Goal: Navigation & Orientation: Find specific page/section

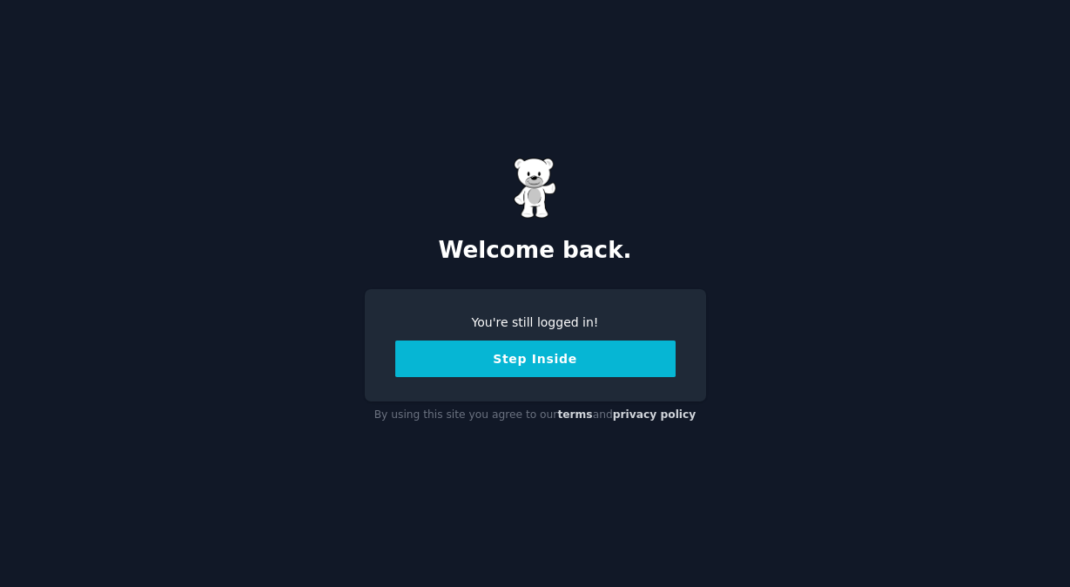
click at [597, 367] on button "Step Inside" at bounding box center [535, 358] width 280 height 37
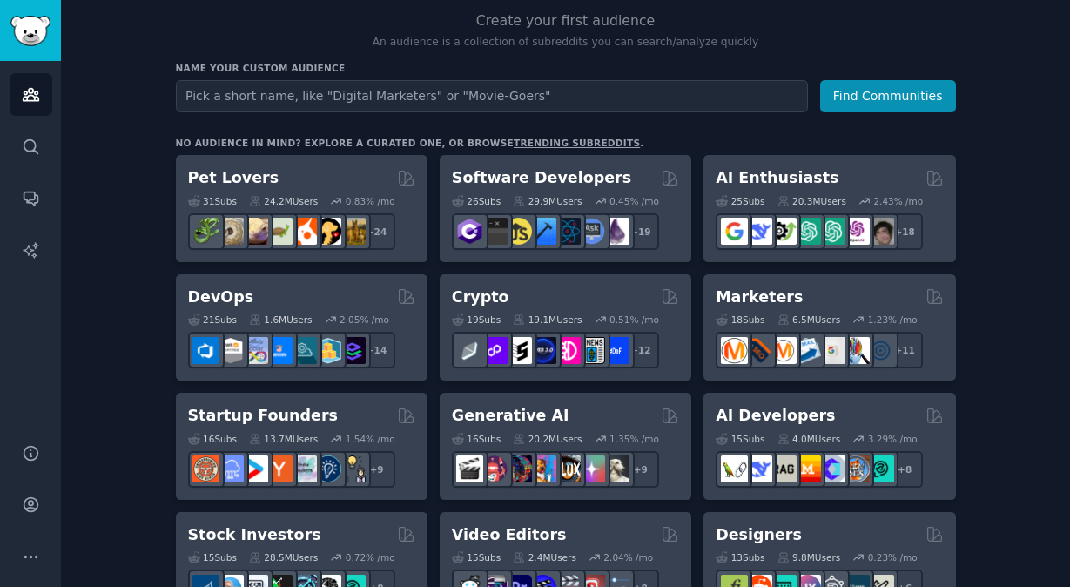
scroll to position [179, 0]
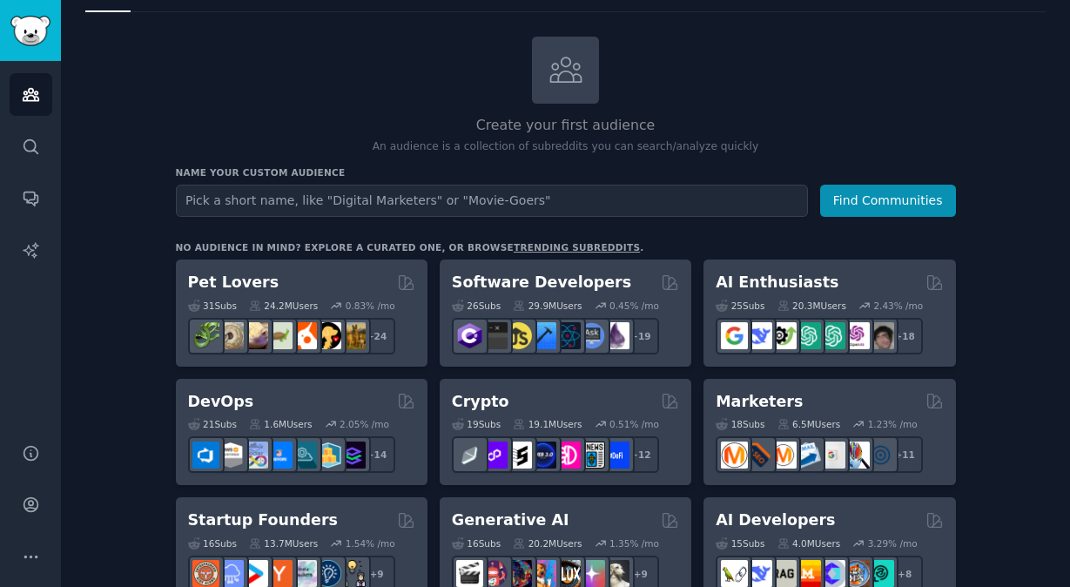
scroll to position [86, 0]
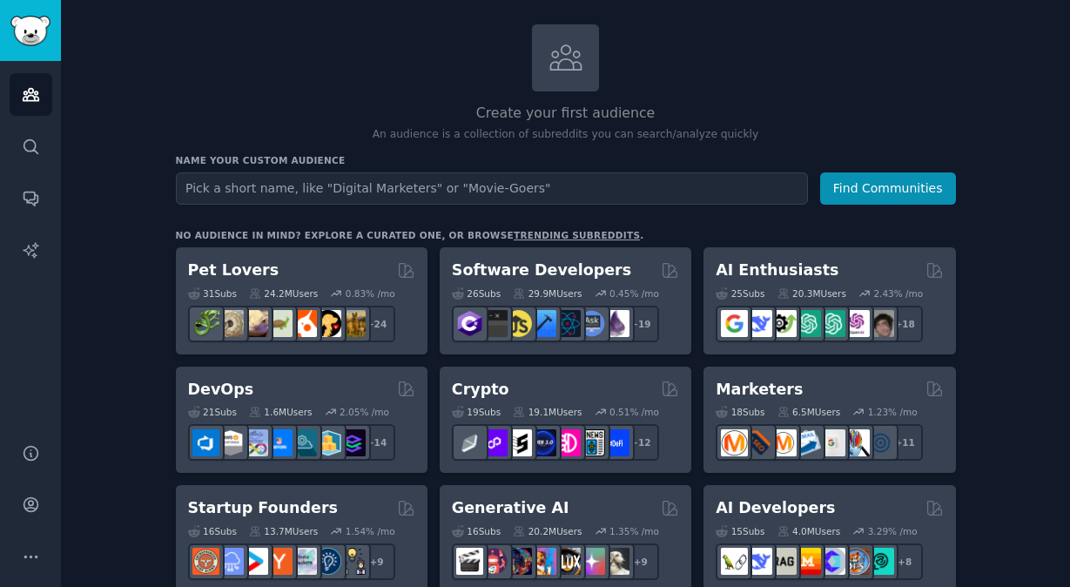
click at [838, 70] on div "Create your first audience An audience is a collection of subreddits you can se…" at bounding box center [566, 83] width 780 height 118
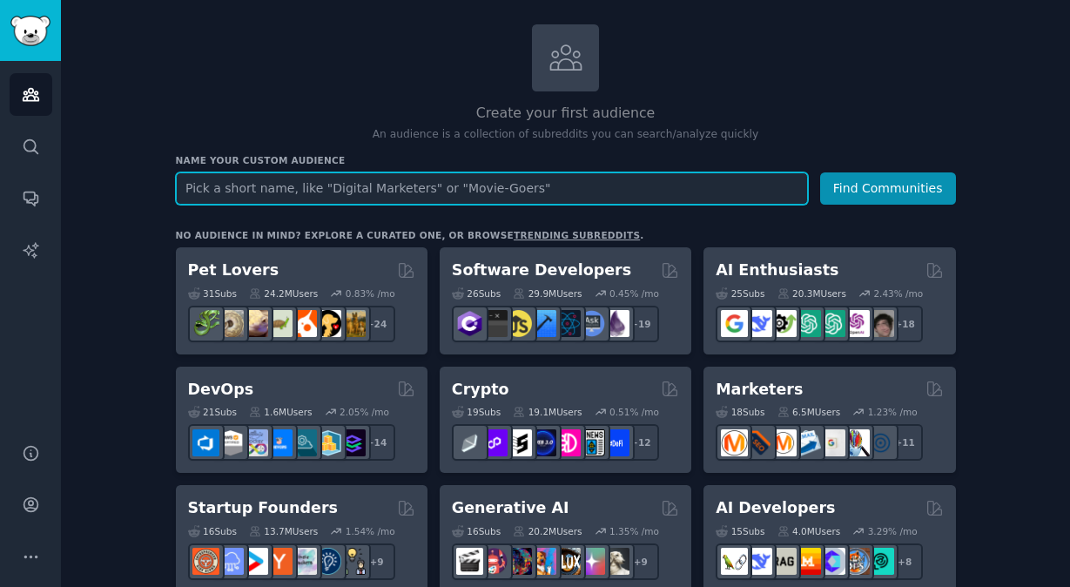
click at [351, 200] on input "text" at bounding box center [492, 188] width 632 height 32
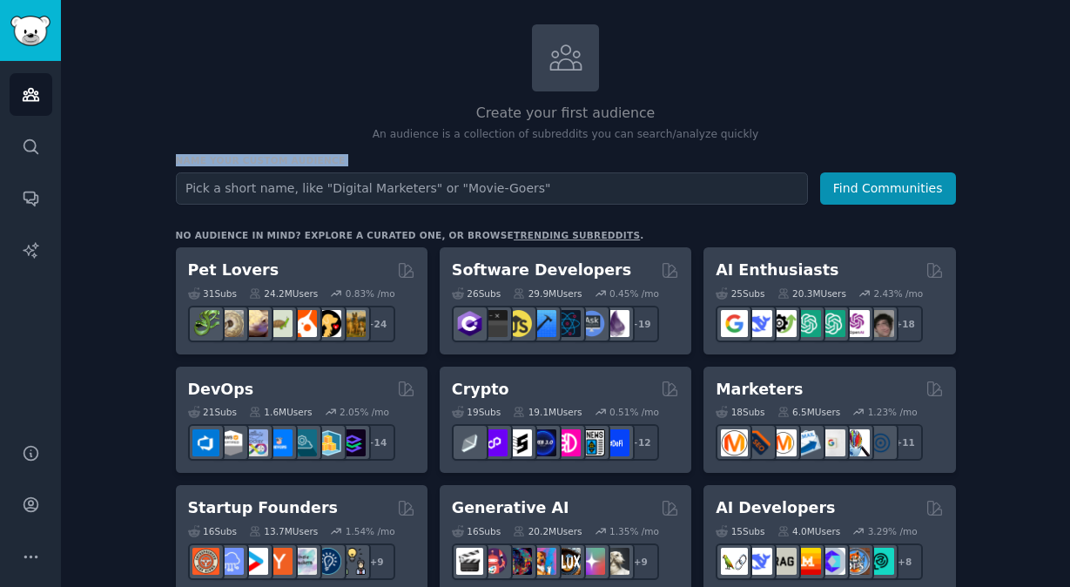
drag, startPoint x: 154, startPoint y: 161, endPoint x: 442, endPoint y: 166, distance: 288.3
click at [464, 160] on h3 "Name your custom audience" at bounding box center [566, 160] width 780 height 12
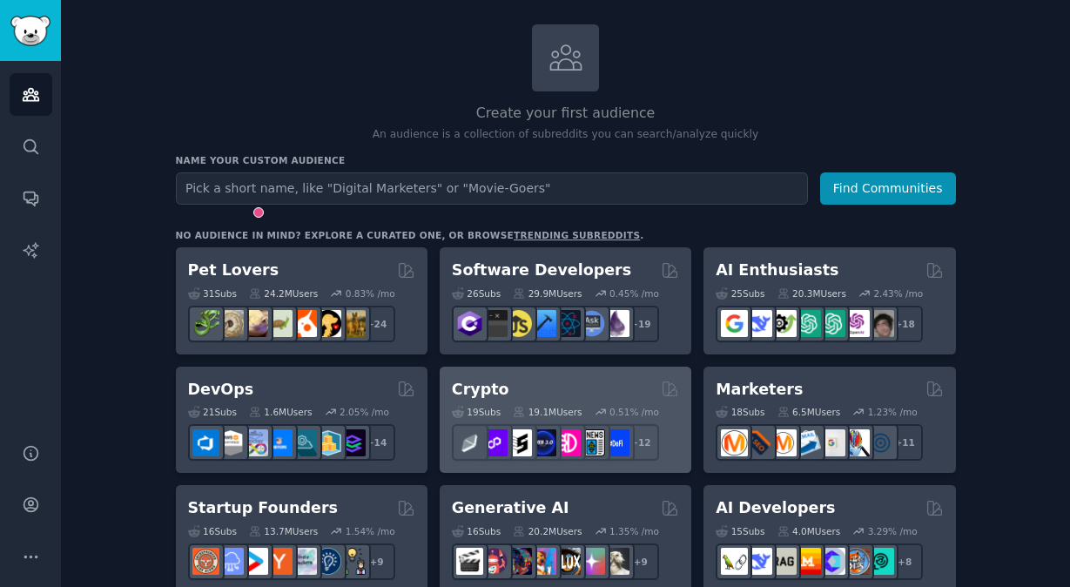
scroll to position [293, 0]
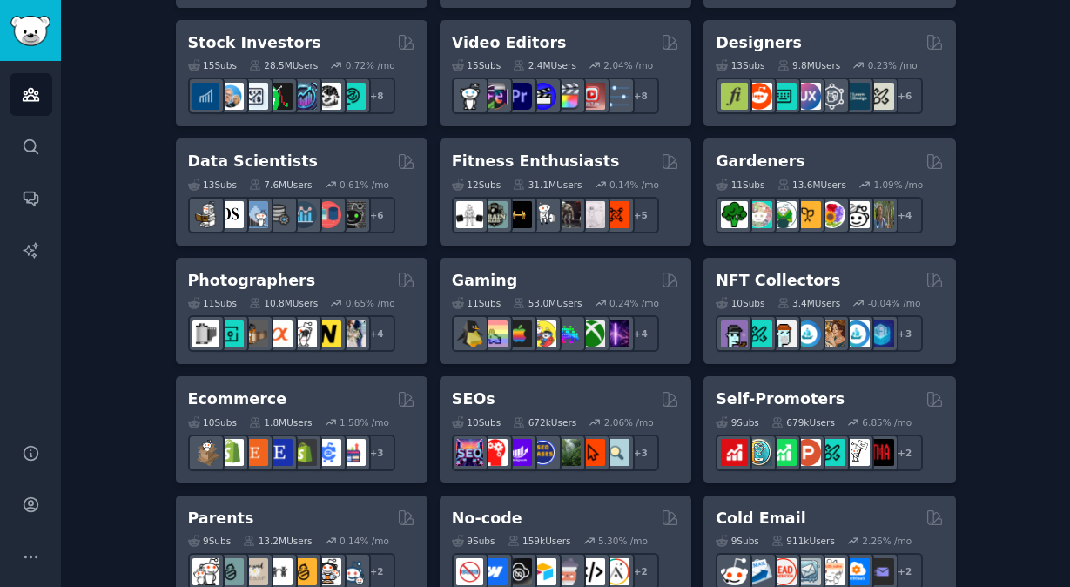
scroll to position [726, 0]
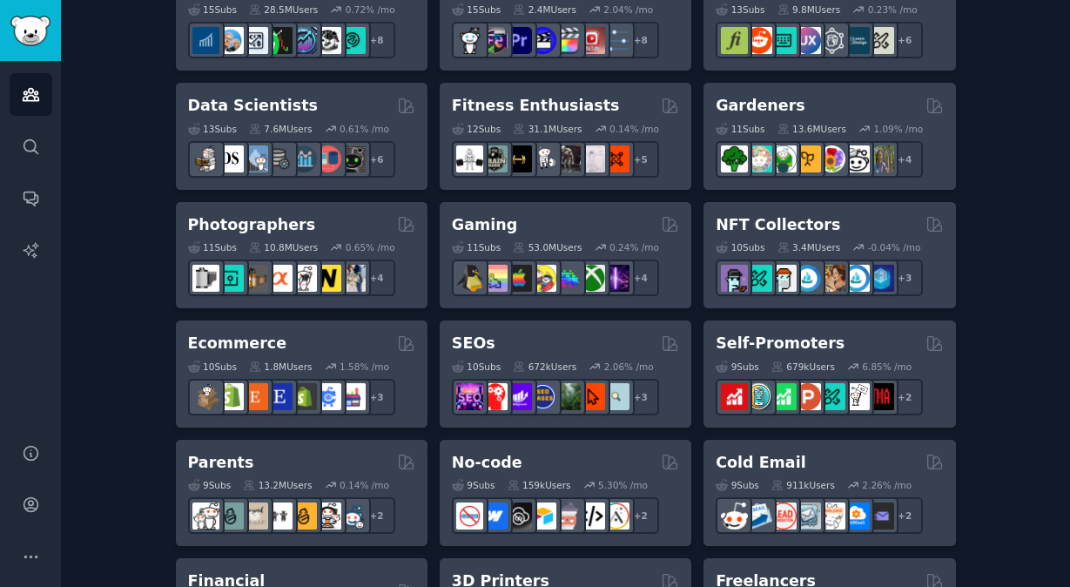
click at [127, 173] on div "Create your first audience An audience is a collection of subreddits you can se…" at bounding box center [565, 332] width 961 height 1897
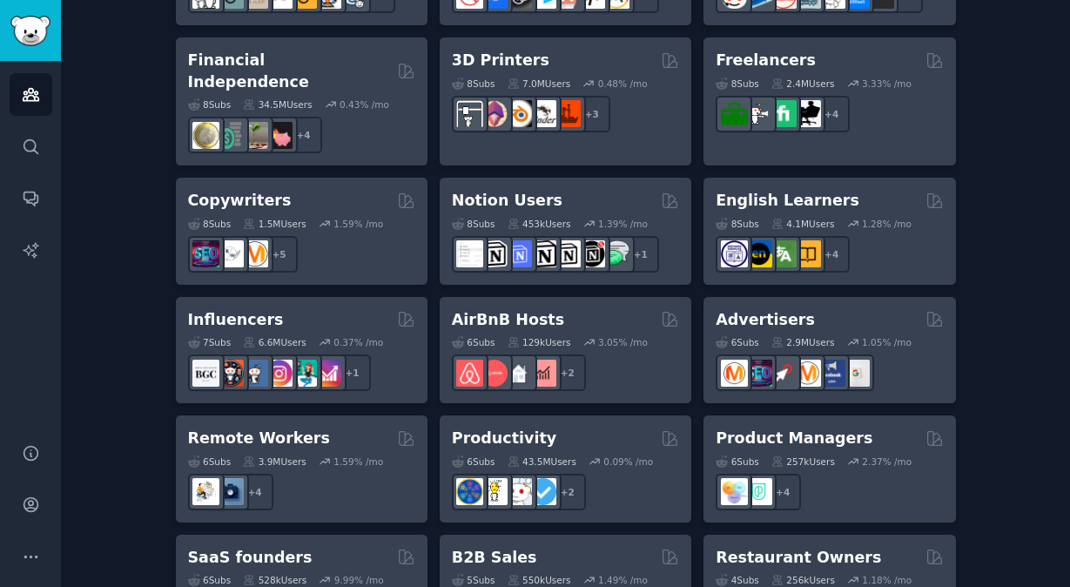
scroll to position [1261, 0]
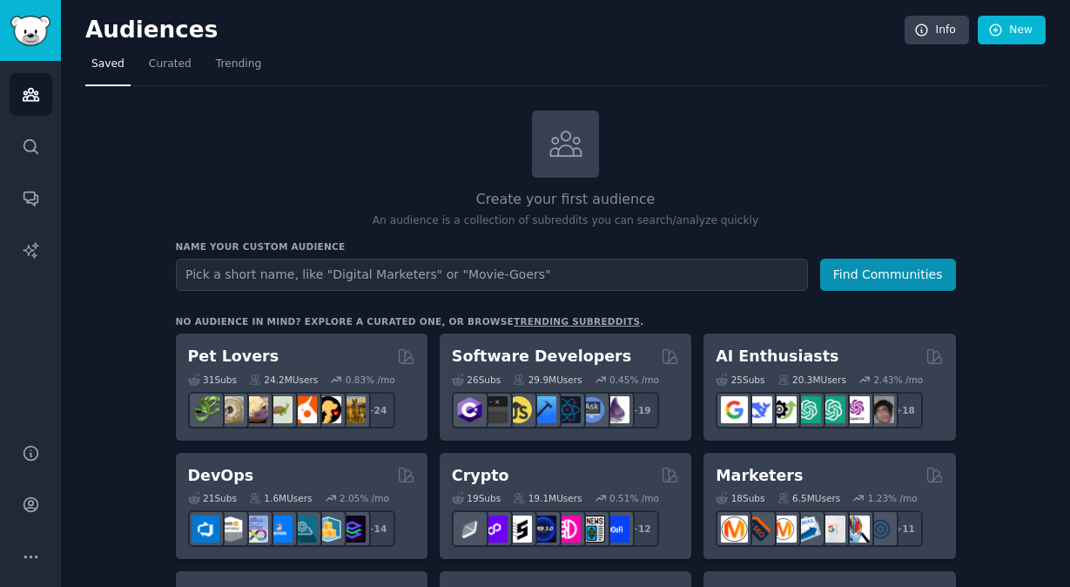
scroll to position [103, 0]
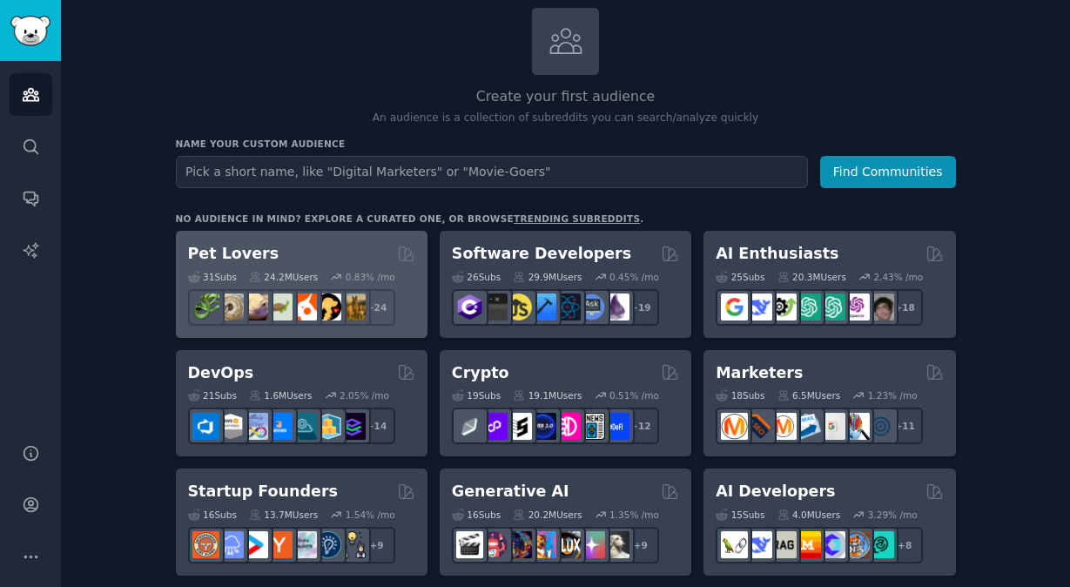
click at [281, 249] on div "Pet Lovers" at bounding box center [301, 254] width 227 height 22
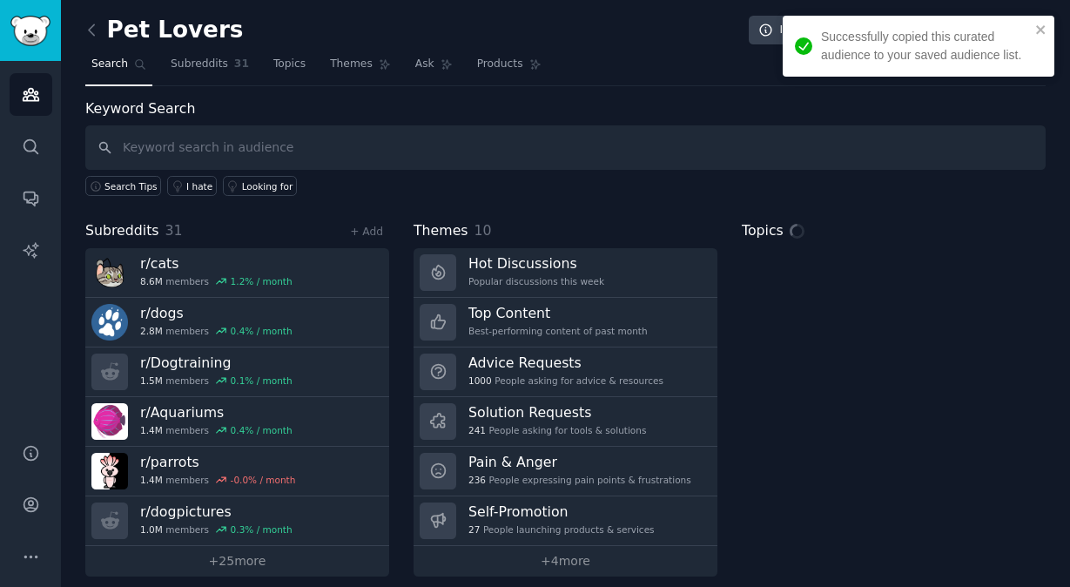
click at [633, 104] on div "Keyword Search Search Tips I hate Looking for" at bounding box center [565, 147] width 961 height 98
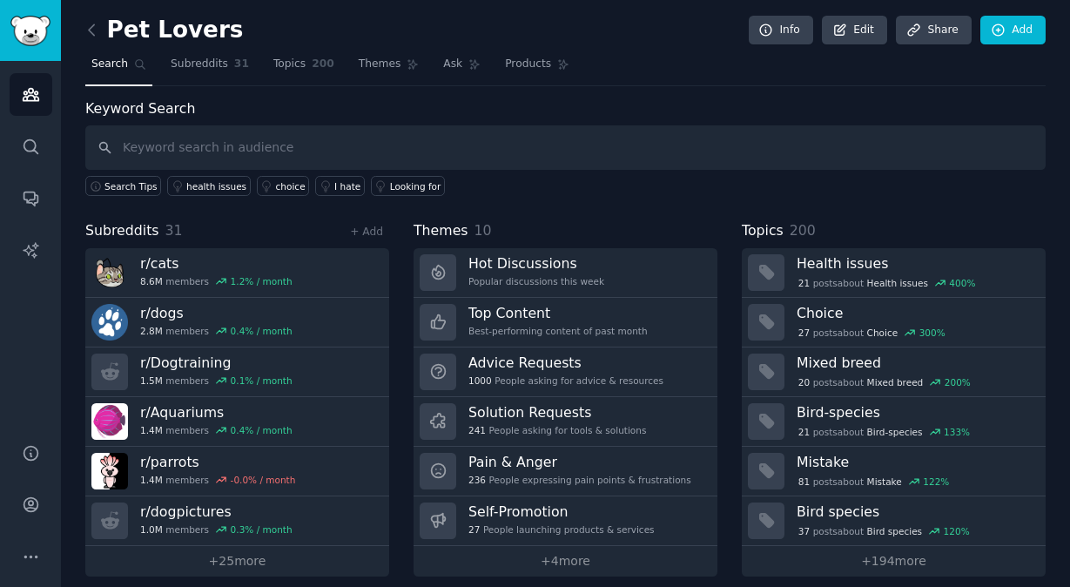
click at [819, 77] on nav "Search Subreddits 31 Topics 200 Themes Ask Products" at bounding box center [565, 69] width 961 height 36
click at [820, 79] on nav "Search Subreddits 31 Topics 200 Themes Ask Products 1462" at bounding box center [565, 69] width 961 height 36
click at [814, 207] on div "Keyword Search Search Tips health issues choice Best cat litter Best schooling …" at bounding box center [565, 337] width 961 height 478
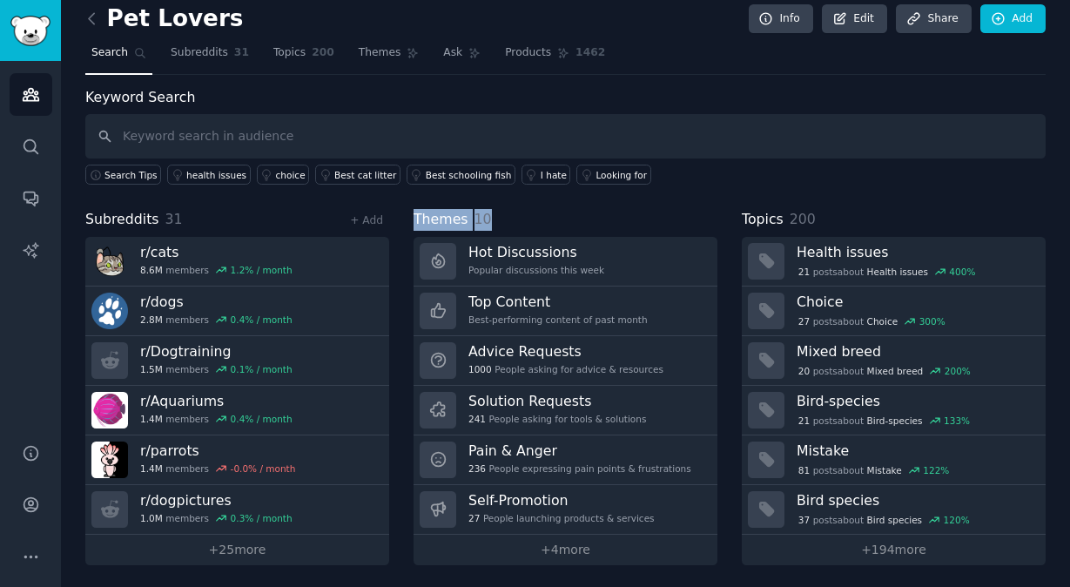
drag, startPoint x: 410, startPoint y: 219, endPoint x: 479, endPoint y: 223, distance: 68.9
click at [478, 224] on div "Subreddits 31 + Add r/ cats 8.6M members 1.2 % / month r/ dogs 2.8M members 0.4…" at bounding box center [565, 387] width 961 height 356
click at [556, 206] on div "Keyword Search Search Tips health issues choice Best cat litter Best schooling …" at bounding box center [565, 326] width 961 height 478
click at [615, 205] on div "Keyword Search Search Tips health issues choice Best cat litter Best schooling …" at bounding box center [565, 326] width 961 height 478
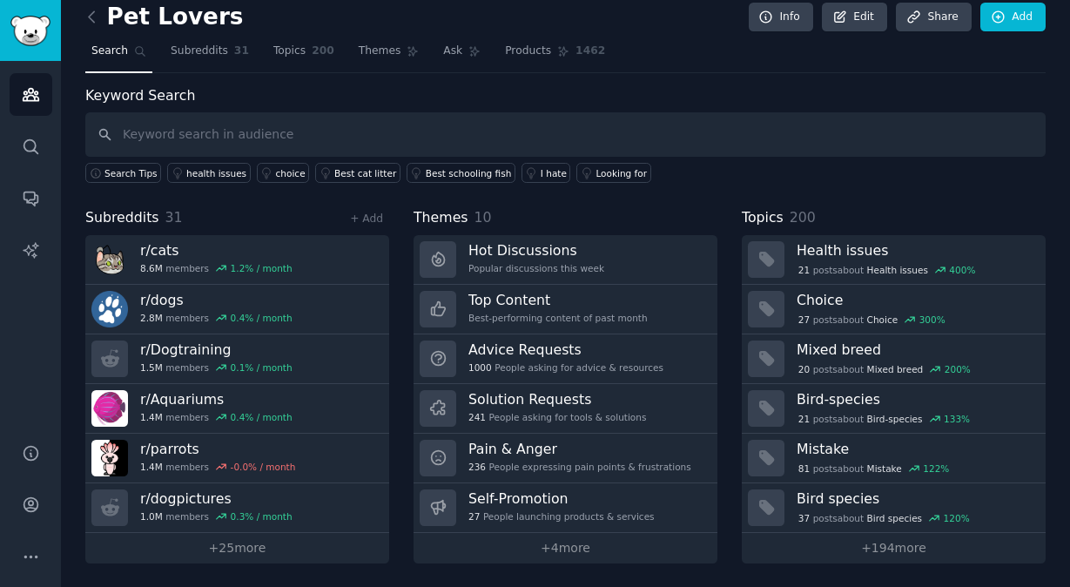
click at [710, 200] on div "Keyword Search Search Tips health issues choice Best cat litter Best schooling …" at bounding box center [565, 324] width 961 height 478
click at [215, 57] on span "Subreddits" at bounding box center [199, 52] width 57 height 16
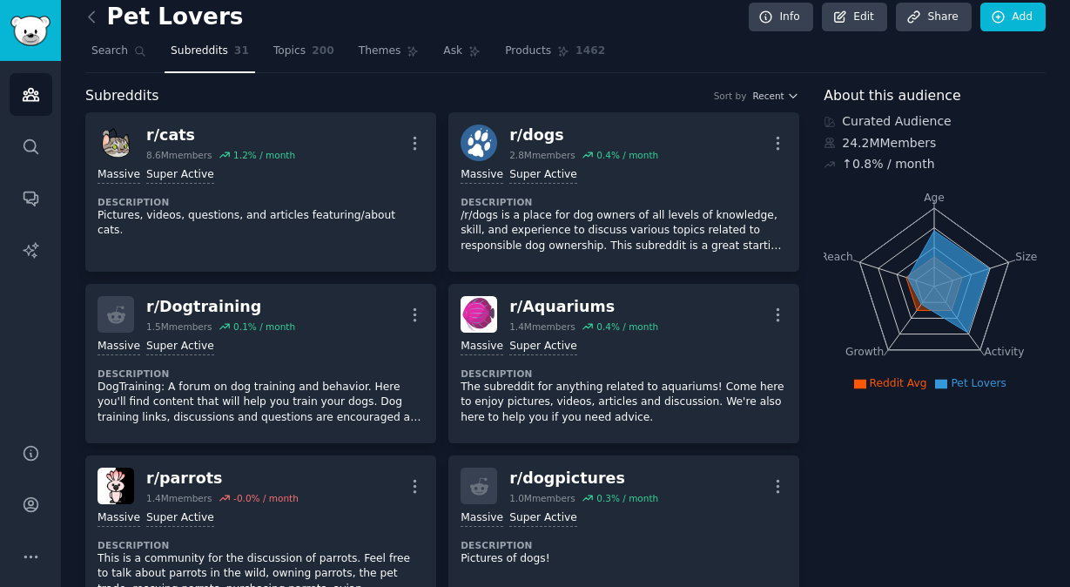
click at [683, 91] on div "Subreddits Sort by Recent" at bounding box center [442, 96] width 714 height 22
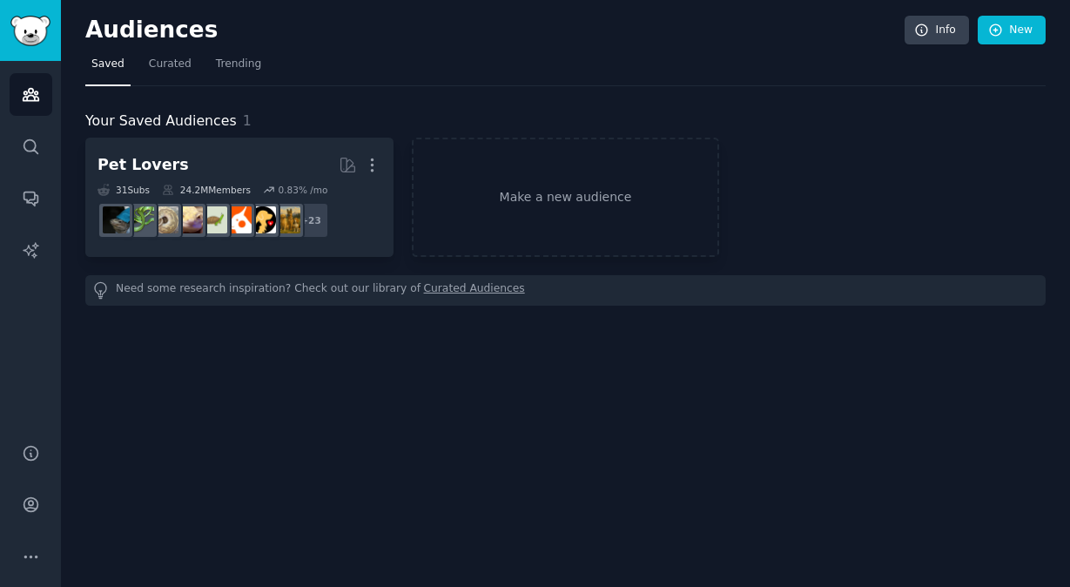
click at [704, 106] on div "Your Saved Audiences 1 Pet Lovers More 31 Sub s 24.2M Members 0.83 % /mo + 23 M…" at bounding box center [565, 195] width 961 height 219
click at [313, 104] on div "Your Saved Audiences 1 Pet Lovers More 31 Sub s 24.2M Members 0.83 % /mo + 23 M…" at bounding box center [565, 195] width 961 height 219
click at [145, 65] on link "Curated" at bounding box center [170, 69] width 55 height 36
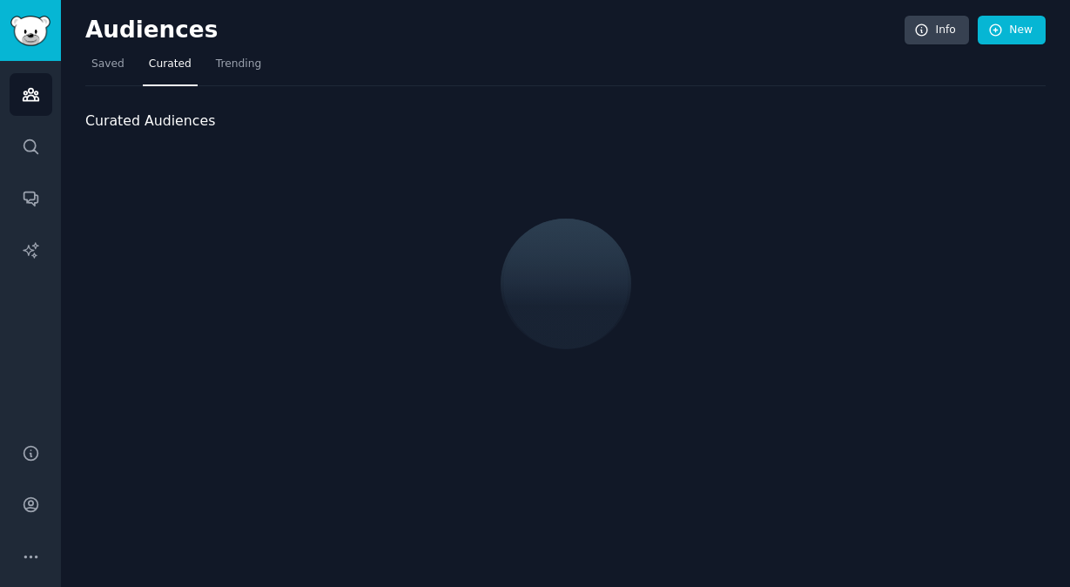
click at [78, 58] on div "Audiences Info New Saved Curated Trending Curated Audiences" at bounding box center [565, 293] width 1009 height 587
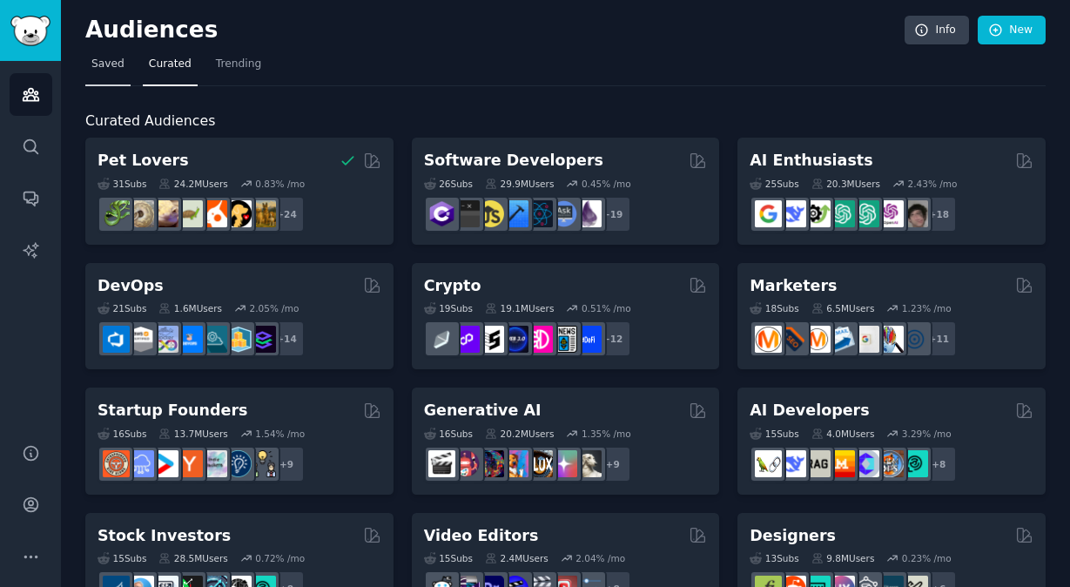
click at [93, 61] on span "Saved" at bounding box center [107, 65] width 33 height 16
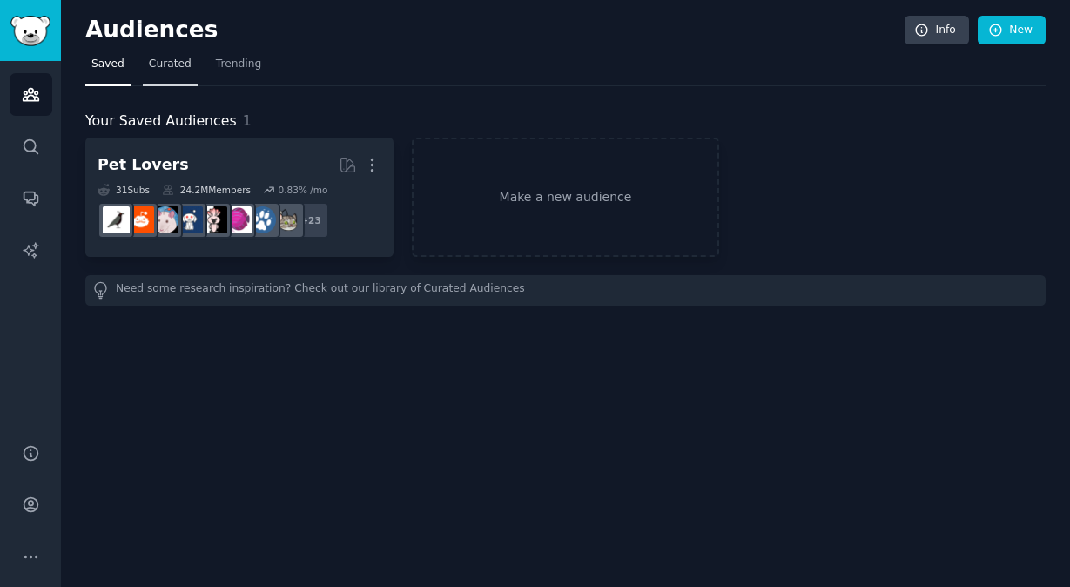
click at [157, 67] on span "Curated" at bounding box center [170, 65] width 43 height 16
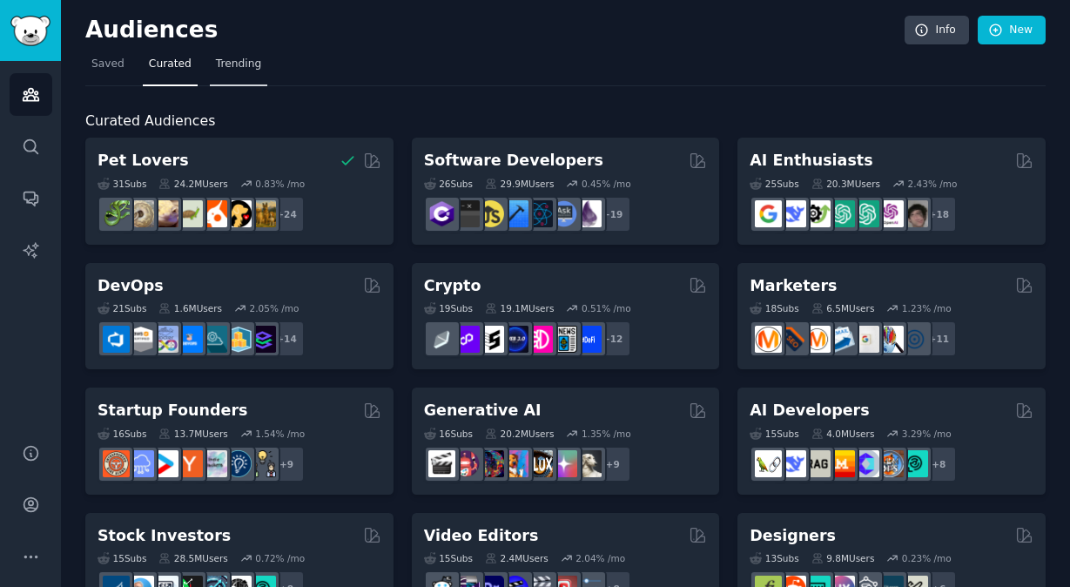
click at [246, 84] on link "Trending" at bounding box center [238, 69] width 57 height 36
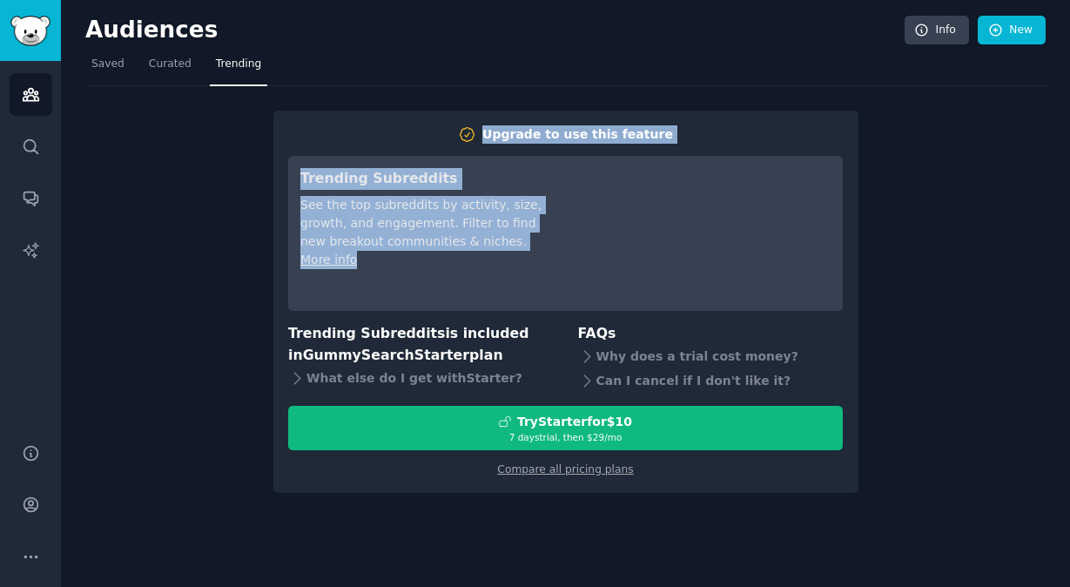
drag, startPoint x: 254, startPoint y: 146, endPoint x: 407, endPoint y: 271, distance: 196.8
click at [407, 271] on div "Upgrade to use this feature Trending Subreddits See the top subreddits by activ…" at bounding box center [565, 289] width 961 height 407
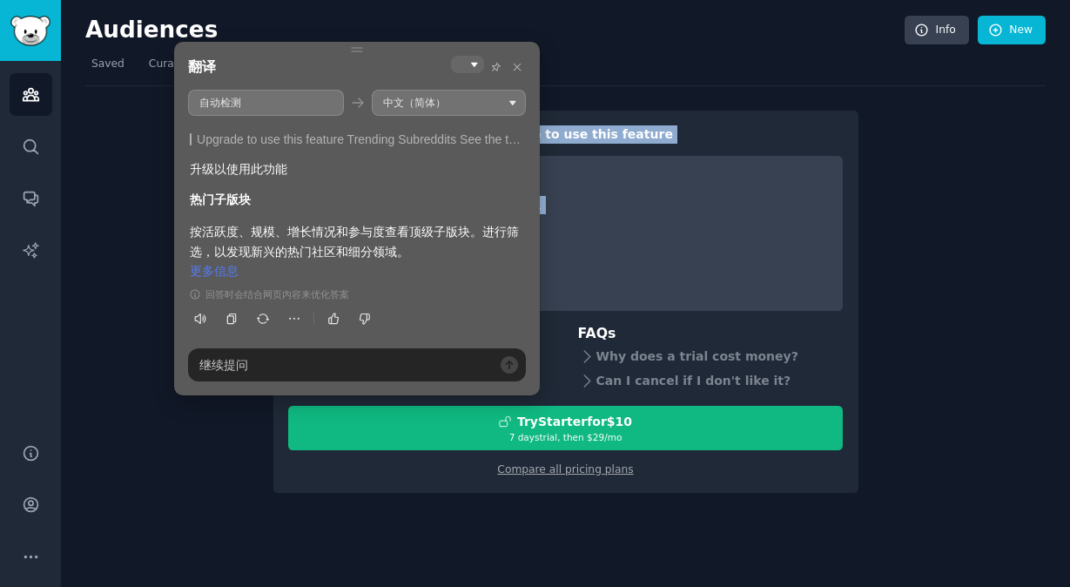
click at [352, 70] on div "翻译" at bounding box center [357, 68] width 338 height 24
drag, startPoint x: 233, startPoint y: 239, endPoint x: 401, endPoint y: 255, distance: 168.8
click at [401, 255] on div "按活跃度、规模、增长情况和参与度查看顶级子版块。进行筛选，以发现新兴的热门社区和细分领域。 更多信息" at bounding box center [357, 251] width 334 height 58
click at [436, 262] on div "按活跃度、规模、增长情况和参与度查看顶级子版块。进行筛选，以发现新兴的热门社区和细分领域。 更多信息" at bounding box center [357, 251] width 334 height 58
click at [224, 280] on div "按活跃度、规模、增长情况和参与度查看顶级子版块。进行筛选，以发现新兴的热门社区和细分领域。 更多信息" at bounding box center [357, 251] width 334 height 58
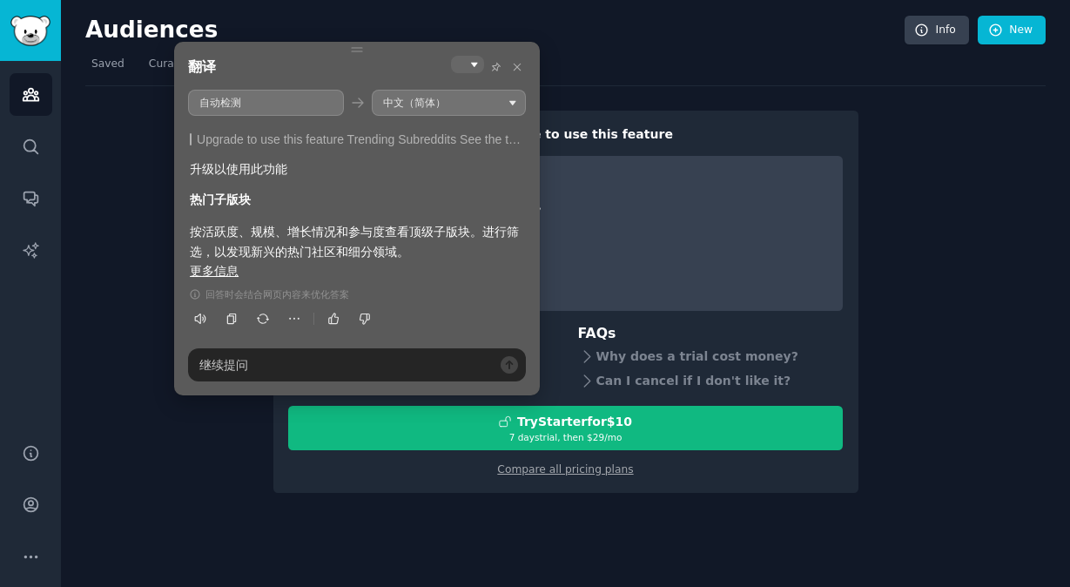
click at [226, 276] on link "更多信息" at bounding box center [214, 271] width 49 height 14
click at [921, 112] on div "Upgrade to use this feature Trending Subreddits See the top subreddits by activ…" at bounding box center [565, 289] width 961 height 407
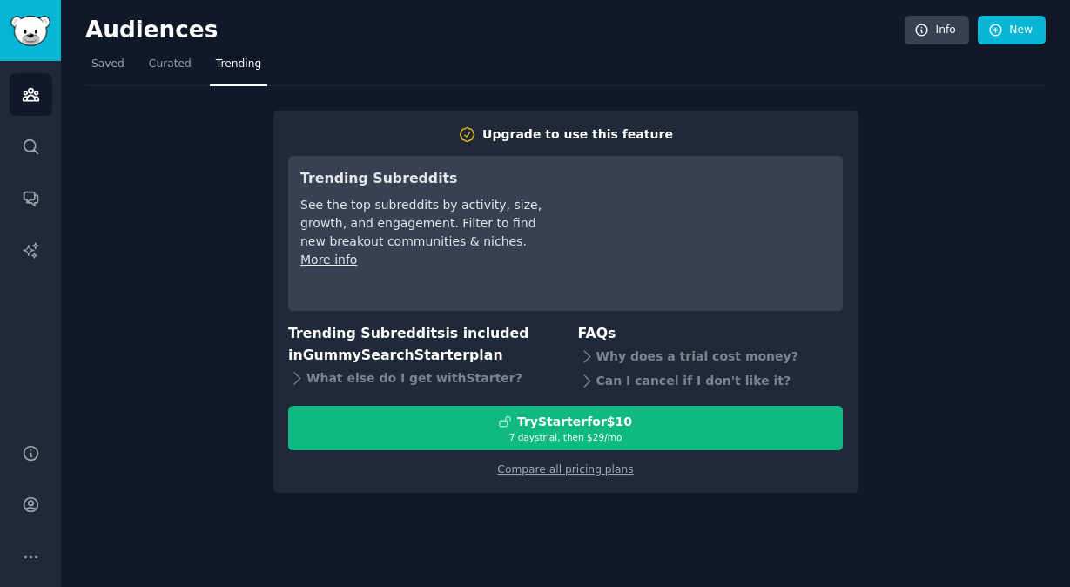
click at [927, 176] on div "Upgrade to use this feature Trending Subreddits See the top subreddits by activ…" at bounding box center [565, 289] width 961 height 407
click at [955, 235] on div "Upgrade to use this feature Trending Subreddits See the top subreddits by activ…" at bounding box center [565, 289] width 961 height 407
click at [185, 69] on span "Curated" at bounding box center [170, 65] width 43 height 16
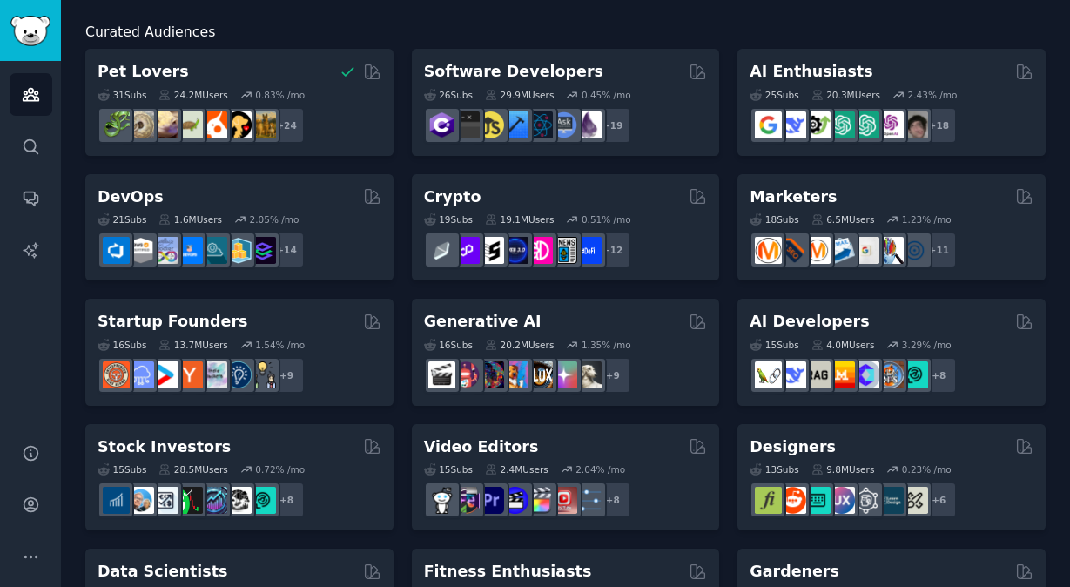
scroll to position [99, 0]
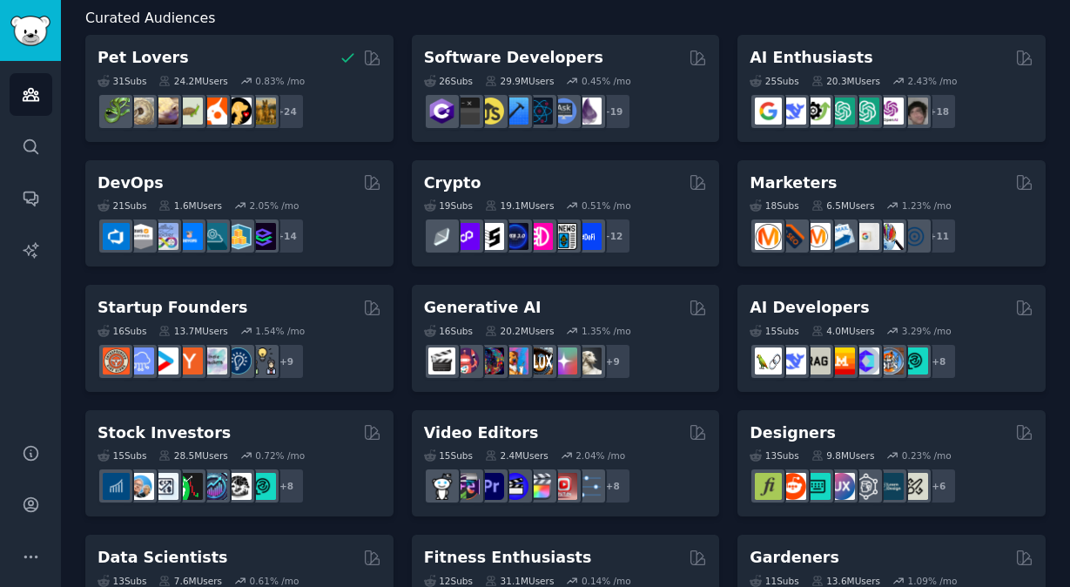
scroll to position [101, 0]
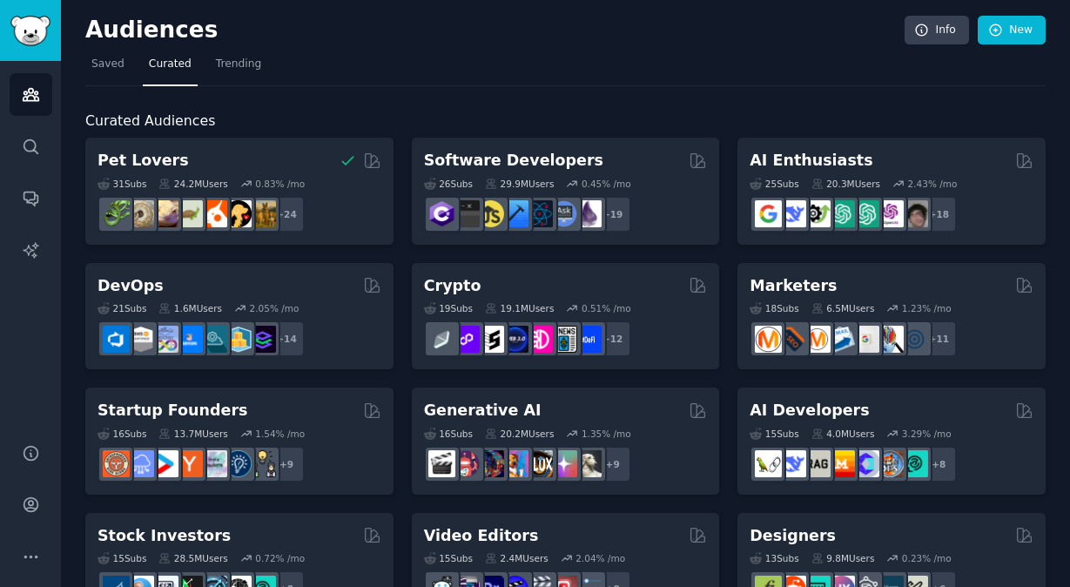
click at [722, 112] on h2 "Curated Audiences" at bounding box center [565, 122] width 961 height 22
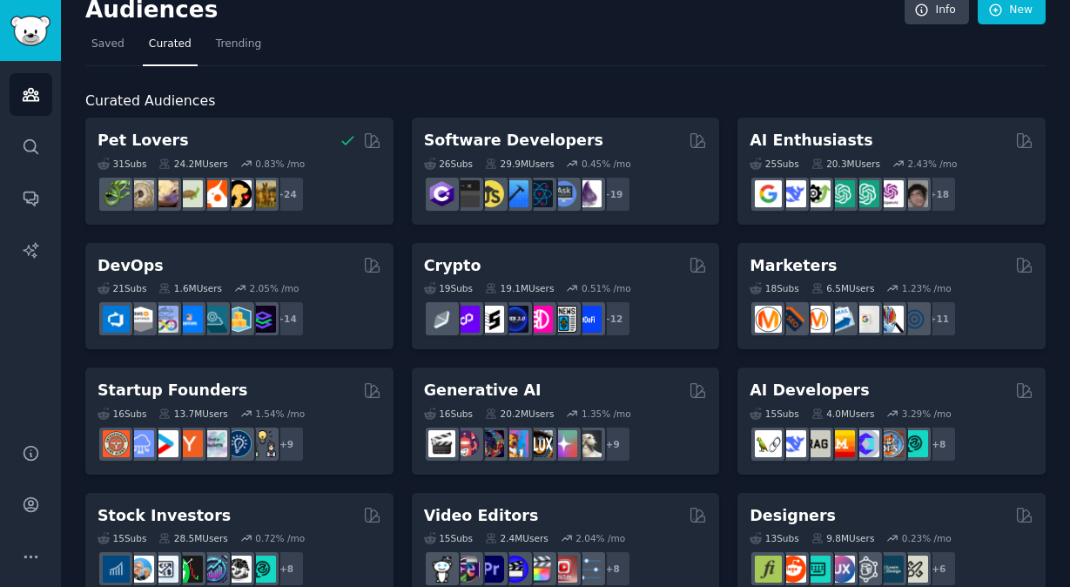
scroll to position [30, 0]
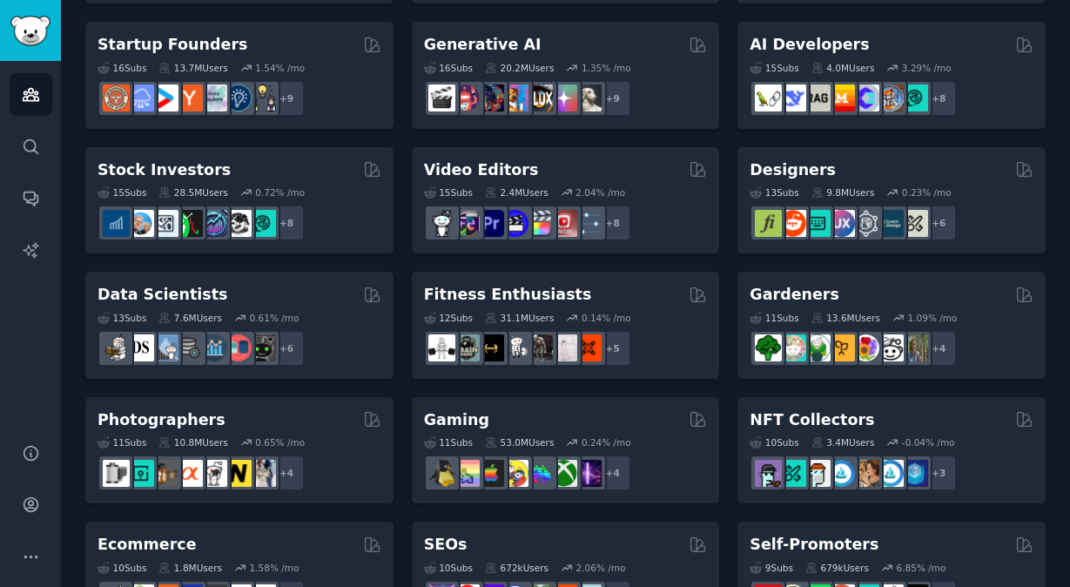
scroll to position [379, 0]
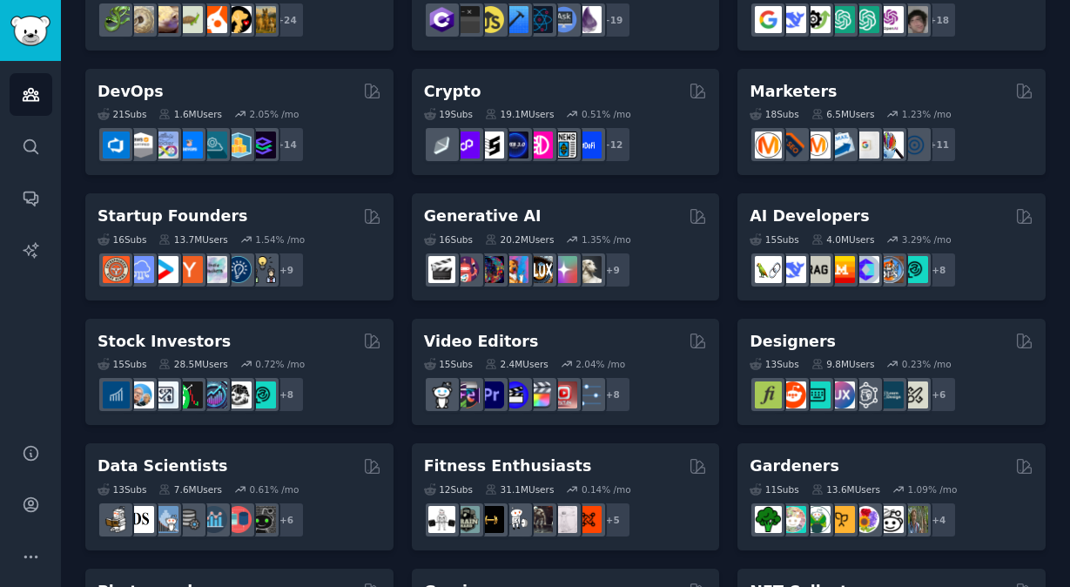
scroll to position [0, 0]
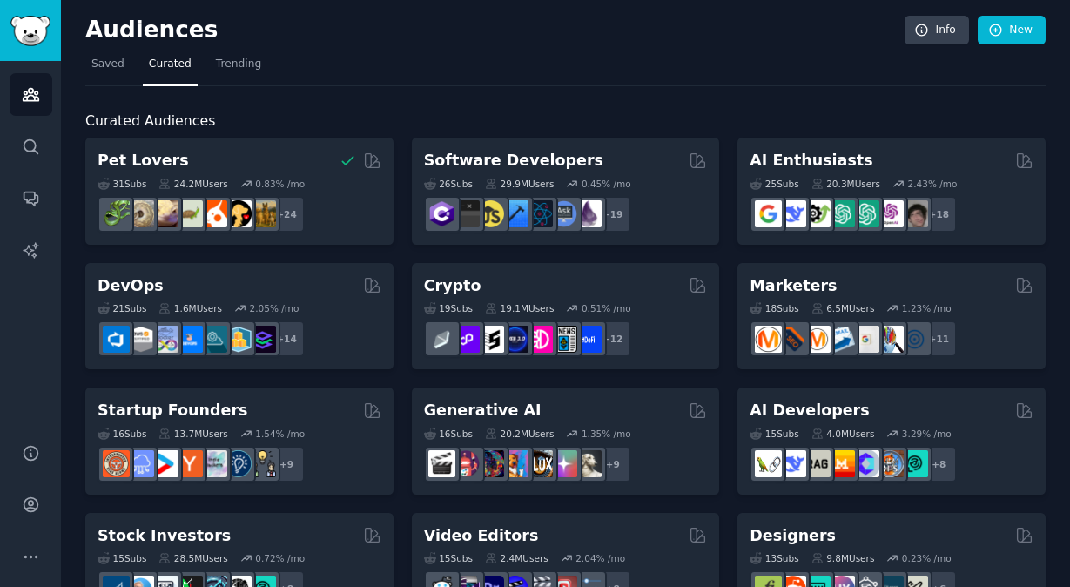
click at [422, 48] on div "Audiences Info New" at bounding box center [565, 34] width 961 height 36
click at [720, 112] on h2 "Curated Audiences" at bounding box center [565, 122] width 961 height 22
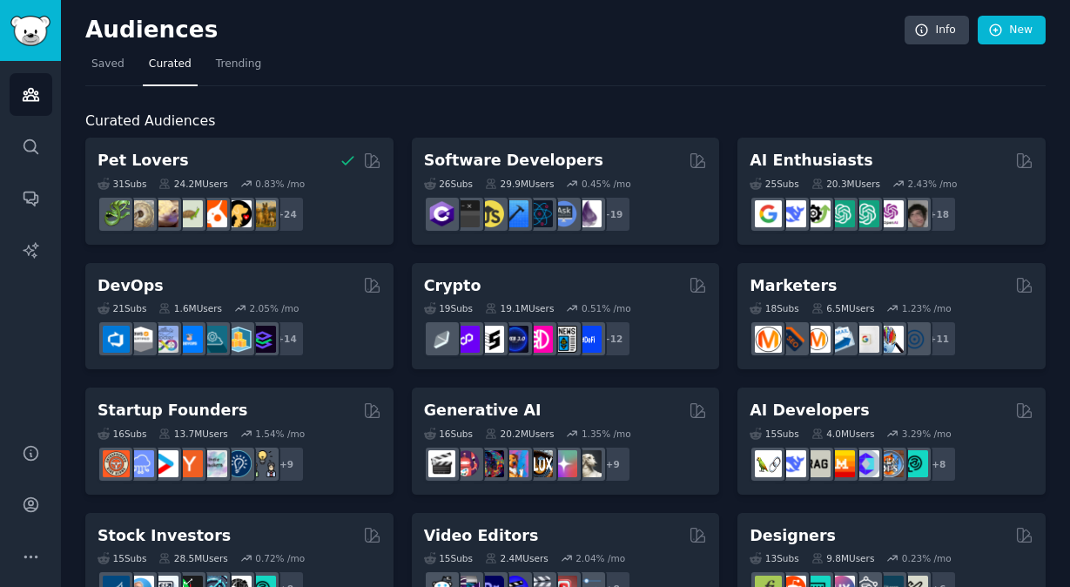
scroll to position [3, 0]
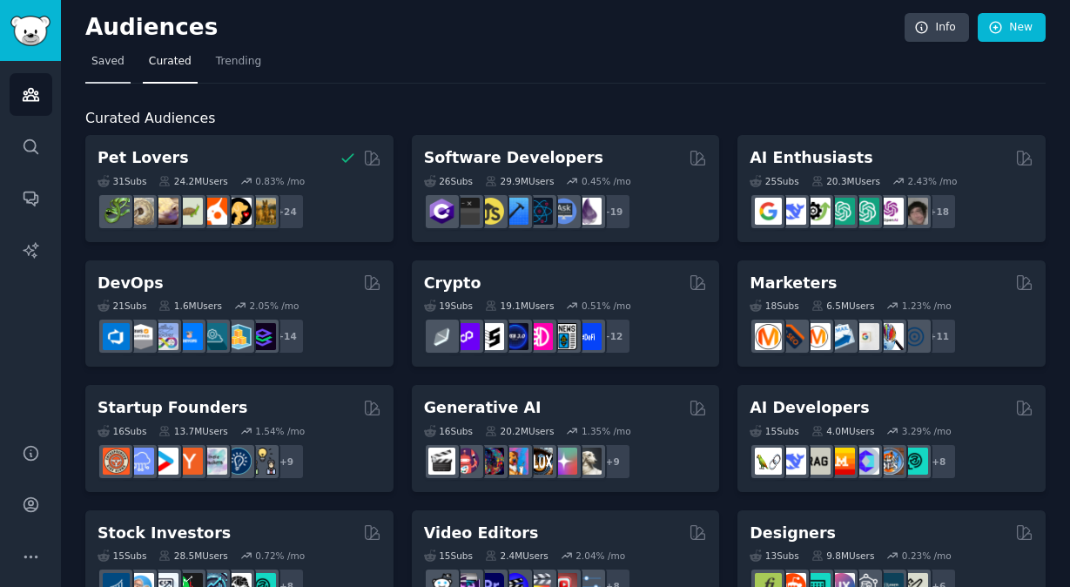
click at [112, 68] on span "Saved" at bounding box center [107, 62] width 33 height 16
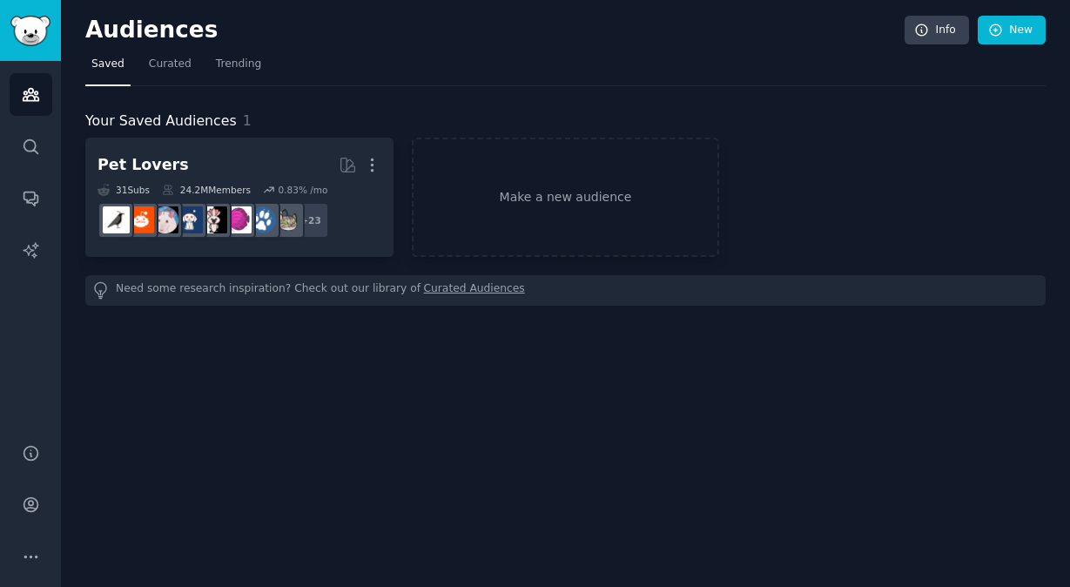
click at [462, 86] on div "Your Saved Audiences 1 Pet Lovers More 31 Sub s 24.2M Members 0.83 % /mo + 23 M…" at bounding box center [565, 195] width 961 height 219
